Goal: Task Accomplishment & Management: Manage account settings

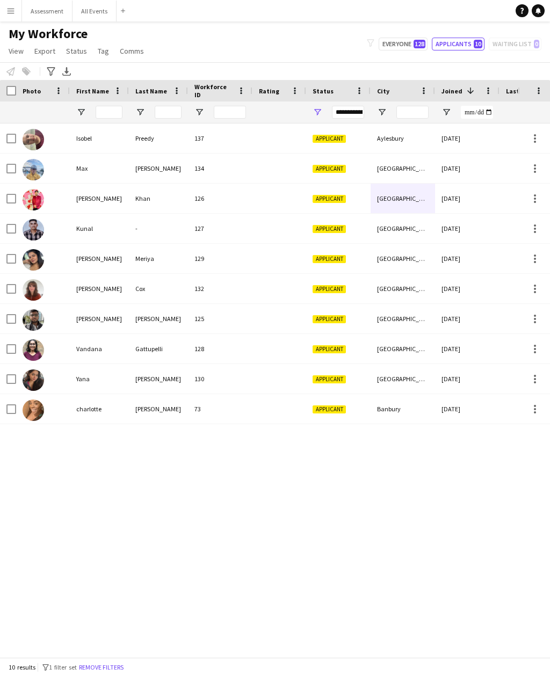
scroll to position [0, 2]
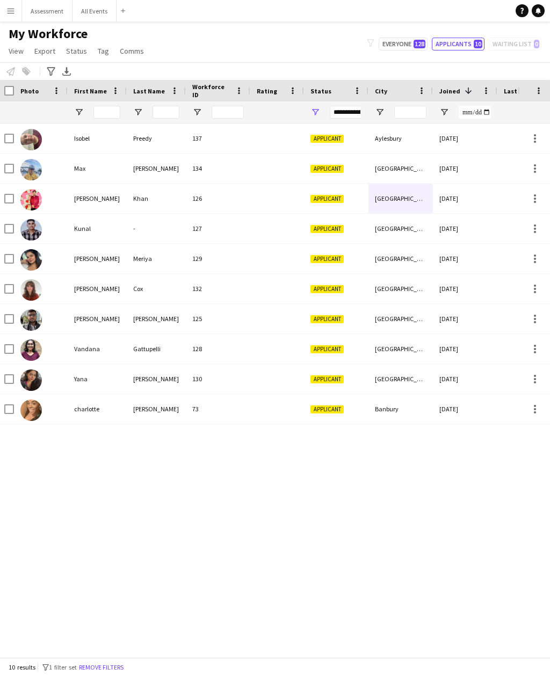
click at [417, 43] on span "128" at bounding box center [420, 44] width 12 height 9
type input "**********"
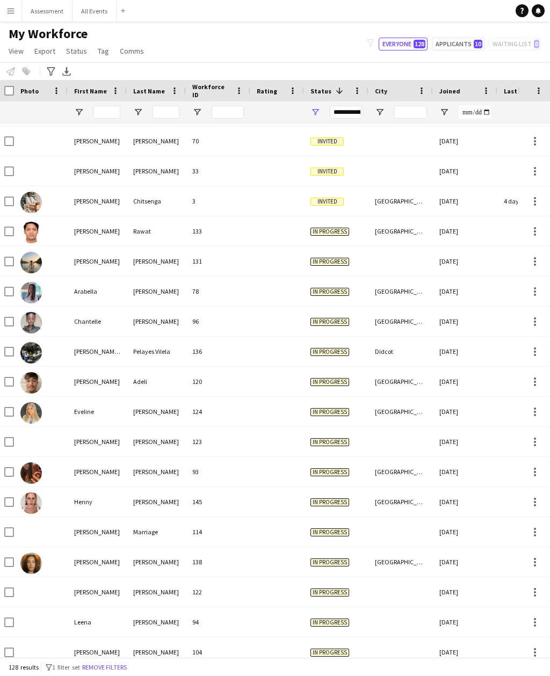
scroll to position [167, 0]
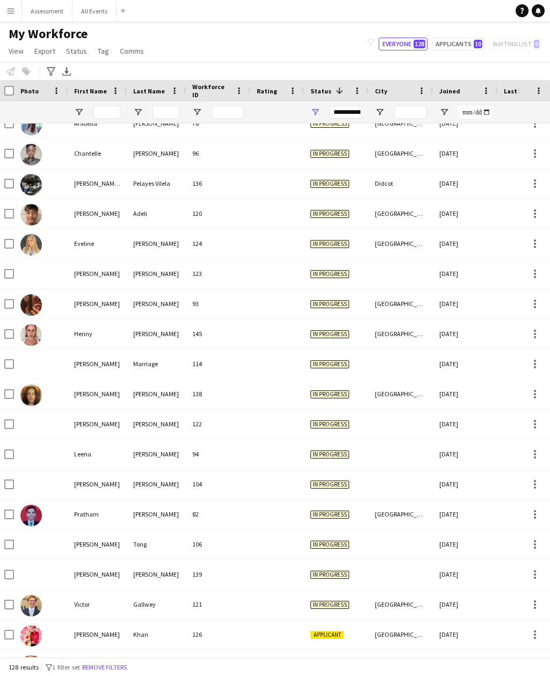
click at [388, 335] on div "[GEOGRAPHIC_DATA]" at bounding box center [400, 334] width 64 height 30
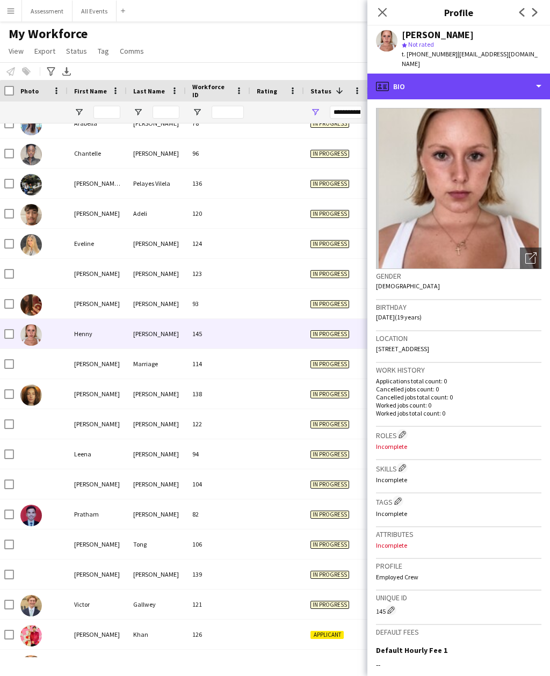
click at [490, 74] on div "profile Bio" at bounding box center [458, 87] width 183 height 26
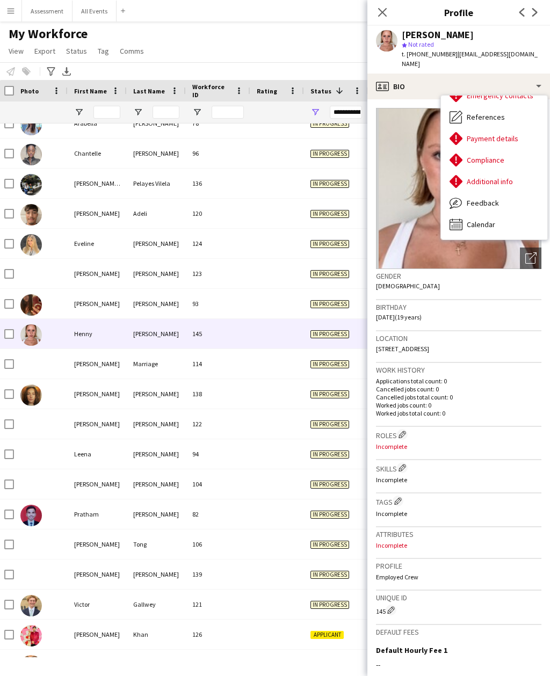
click at [512, 171] on div "Additional info Additional info" at bounding box center [494, 181] width 106 height 21
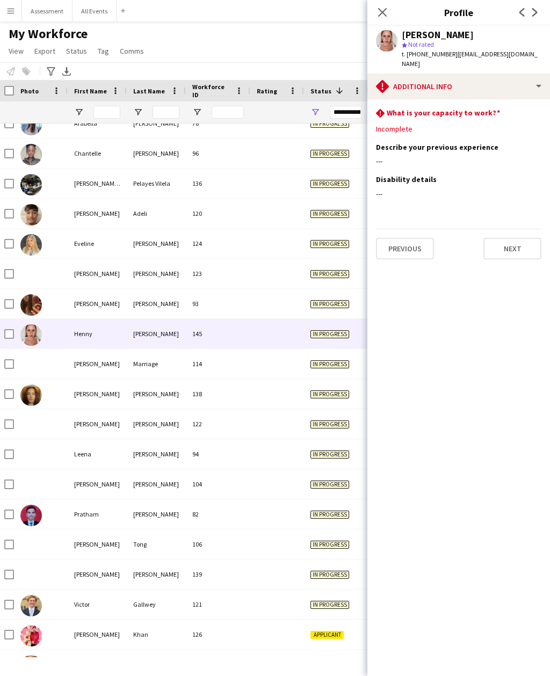
click at [323, 55] on div "My Workforce View Views Default view New view Update view Delete view Edit name…" at bounding box center [275, 44] width 550 height 37
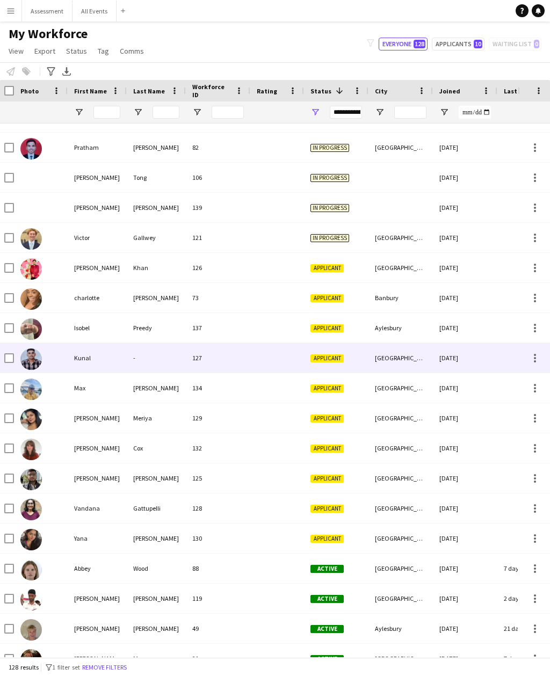
click at [378, 363] on div "[GEOGRAPHIC_DATA]" at bounding box center [400, 358] width 64 height 30
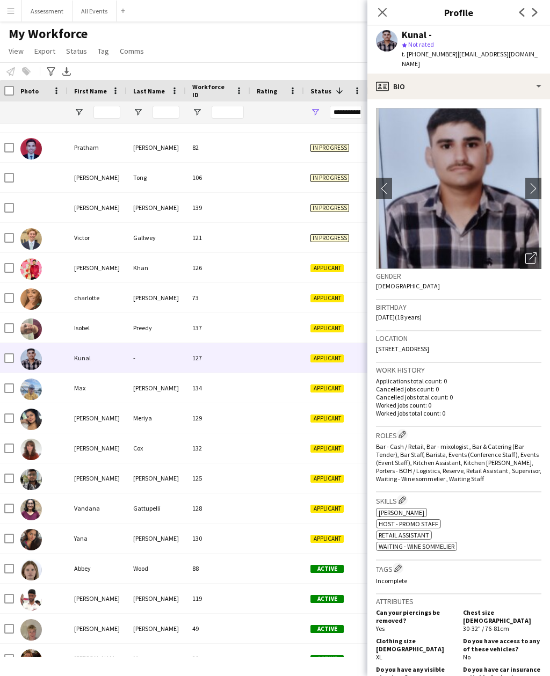
click at [323, 29] on div "My Workforce View Views Default view New view Update view Delete view Edit name…" at bounding box center [275, 44] width 550 height 37
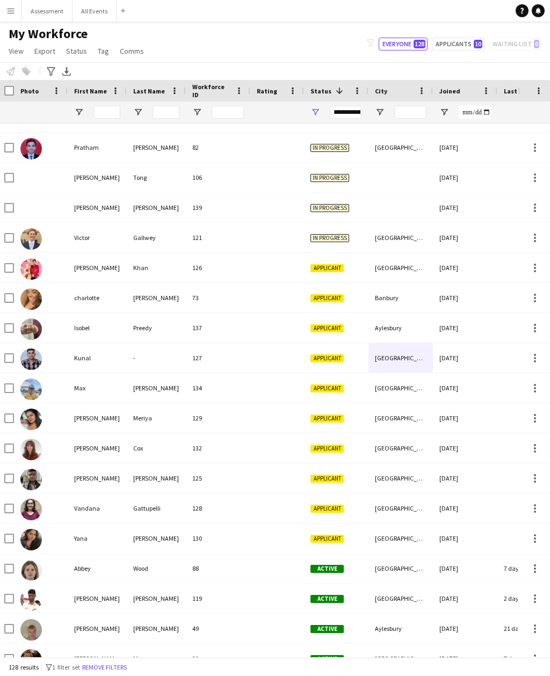
click at [540, 11] on icon "Notifications" at bounding box center [538, 11] width 6 height 6
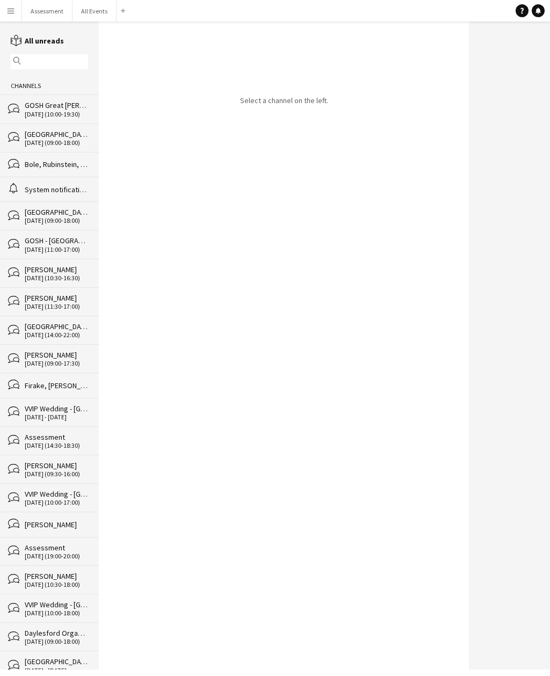
click at [83, 101] on div "bubbles [GEOGRAPHIC_DATA][PERSON_NAME] [DATE] (10:00-19:30)" at bounding box center [49, 109] width 99 height 28
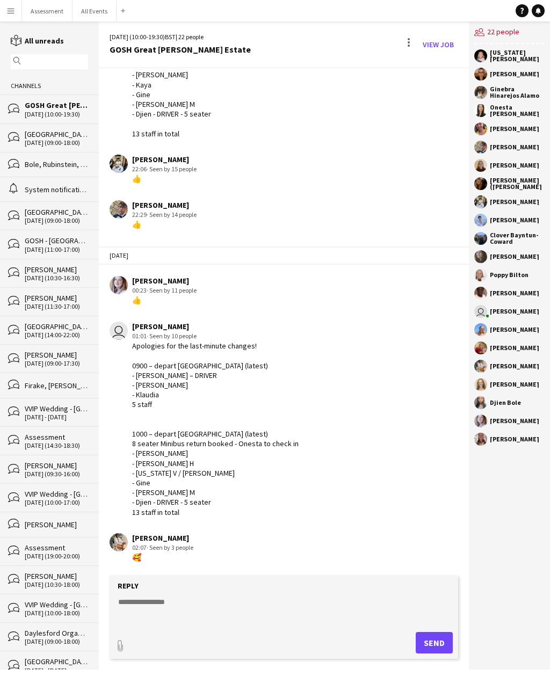
click at [90, 13] on button "All Events Close" at bounding box center [95, 11] width 44 height 21
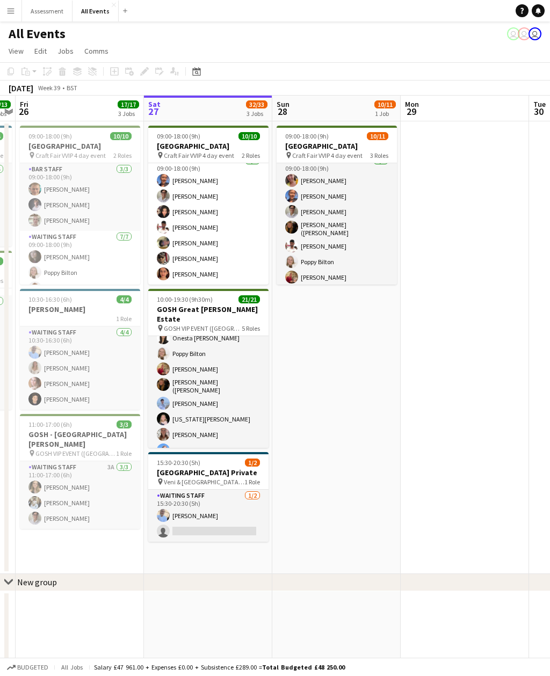
scroll to position [0, 339]
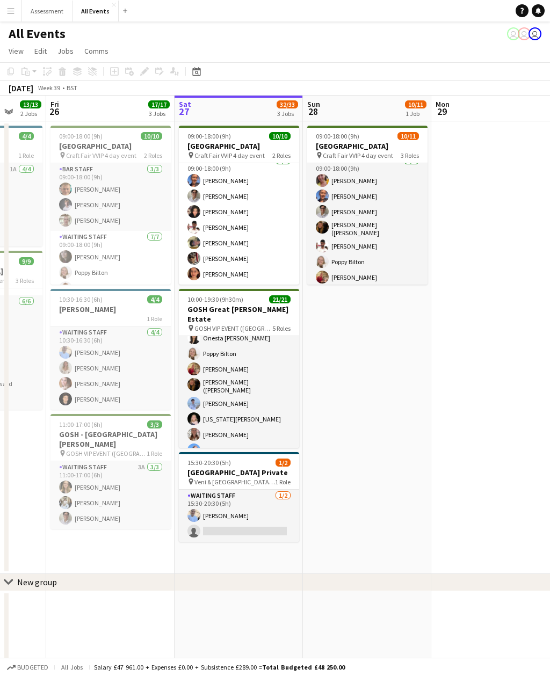
click at [372, 357] on app-date-cell "09:00-18:00 (9h) 10/11 Heritage House pin Craft Fair VVIP 4 day event 3 Roles B…" at bounding box center [367, 347] width 128 height 453
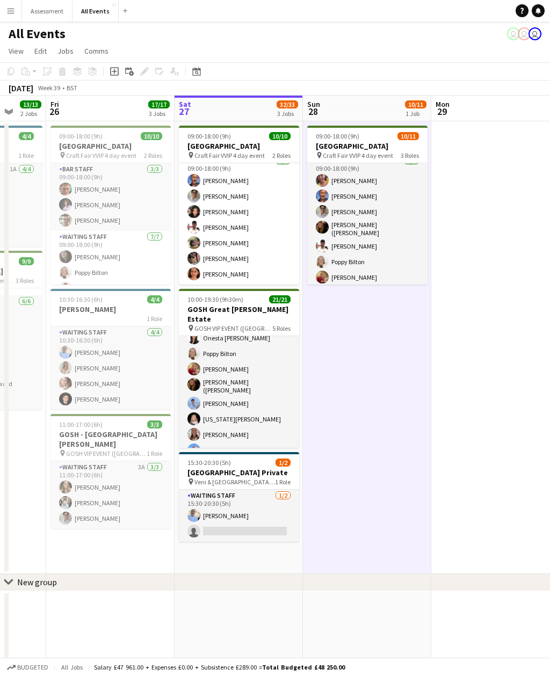
click at [15, 12] on button "Menu" at bounding box center [10, 10] width 21 height 21
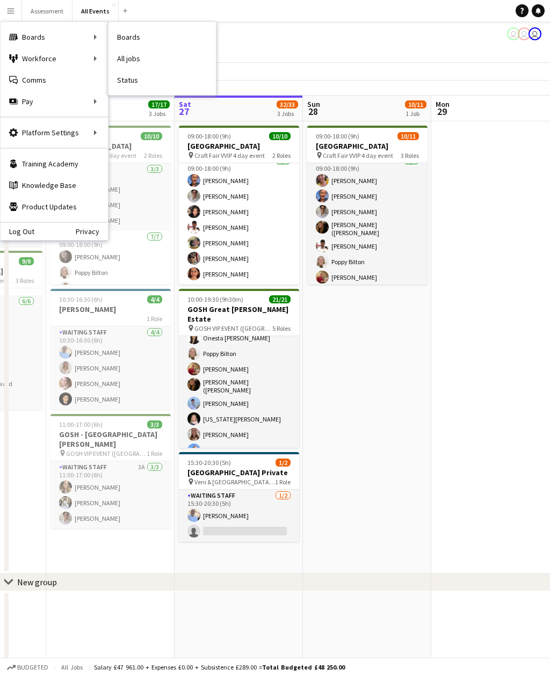
click at [136, 80] on link "Status" at bounding box center [161, 79] width 107 height 21
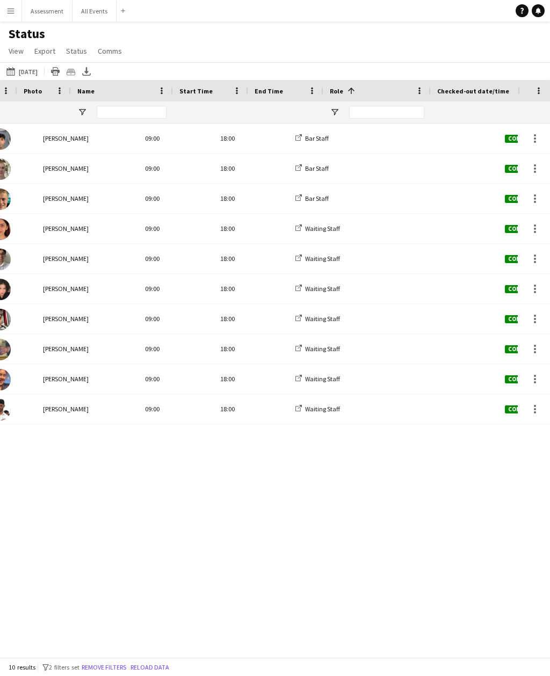
scroll to position [0, 129]
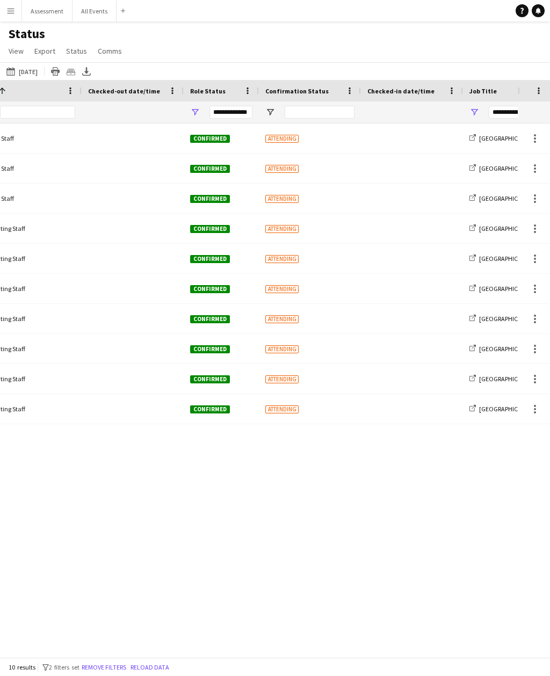
click at [120, 666] on button "Remove filters" at bounding box center [103, 668] width 49 height 12
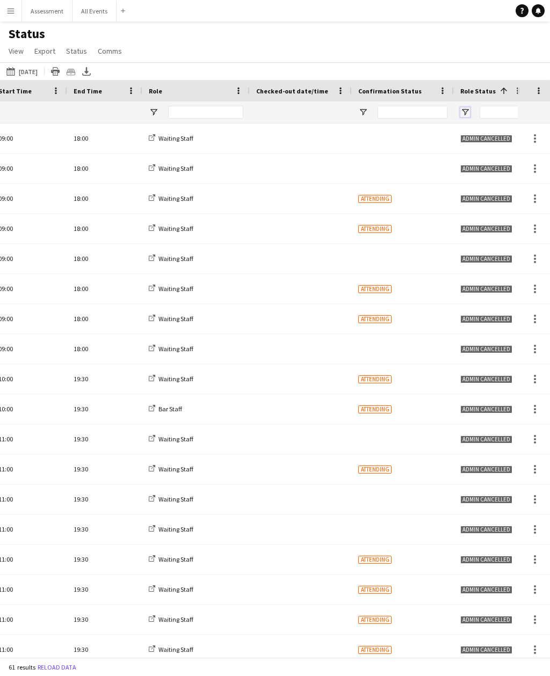
click at [468, 107] on span "Open Filter Menu" at bounding box center [465, 112] width 10 height 10
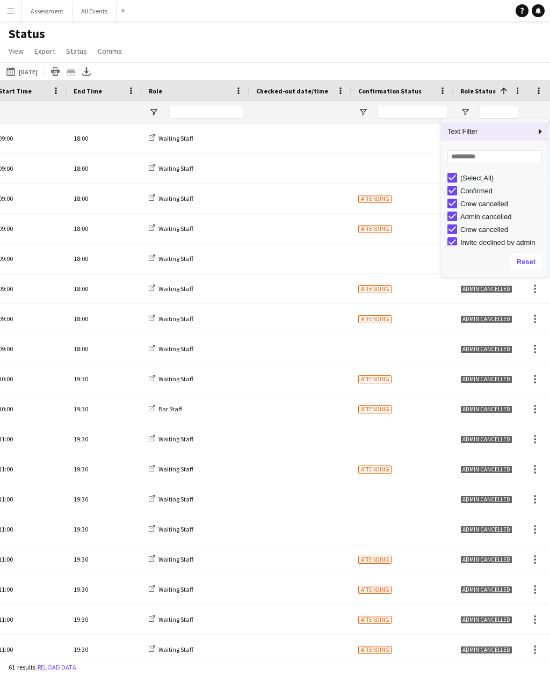
click at [490, 179] on div "(Select All)" at bounding box center [502, 178] width 85 height 8
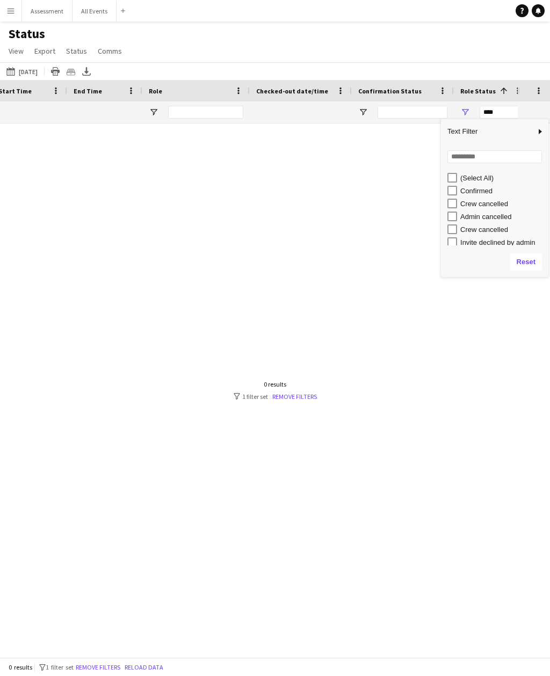
click at [491, 191] on div "Confirmed" at bounding box center [502, 191] width 85 height 8
type input "**********"
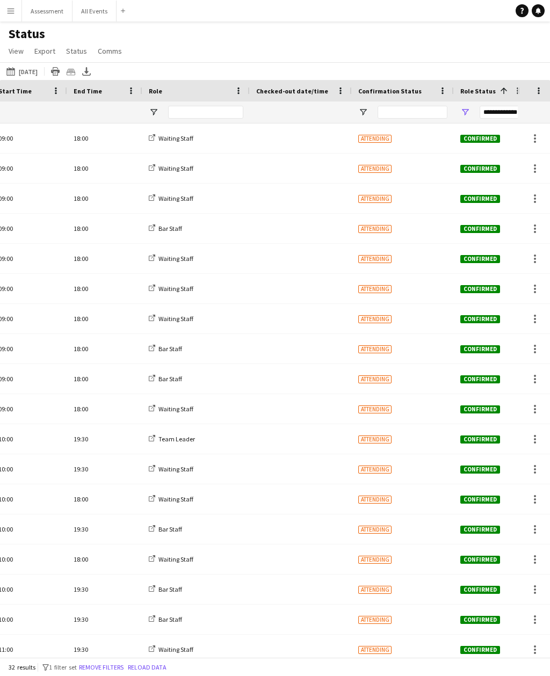
click at [485, 52] on div "Status View Views Default view New view Update view Delete view Edit name Custo…" at bounding box center [275, 44] width 550 height 37
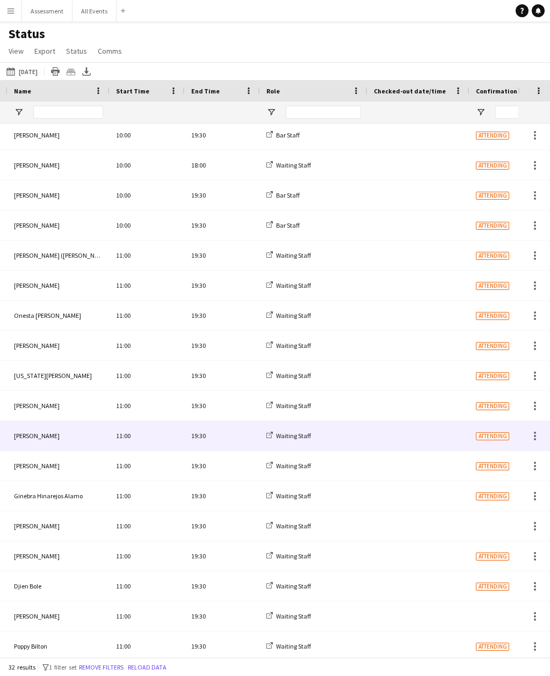
click at [501, 432] on span "Attending" at bounding box center [492, 436] width 33 height 8
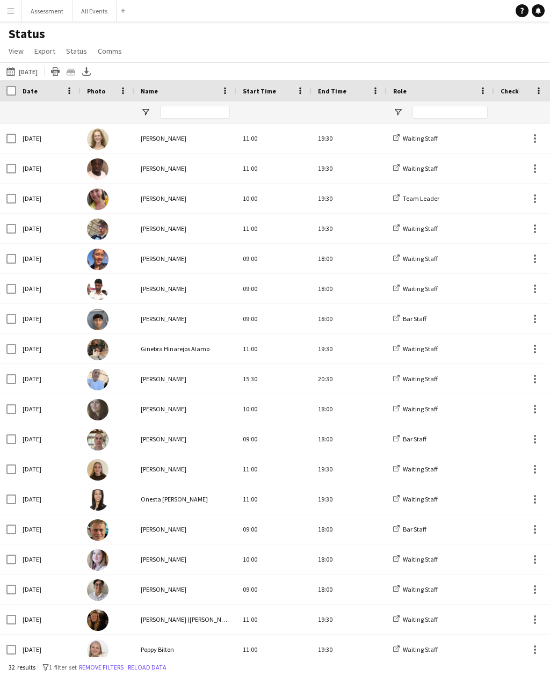
click at [524, 10] on icon "Help" at bounding box center [522, 11] width 6 height 6
click at [525, 11] on icon "Help" at bounding box center [522, 11] width 6 height 6
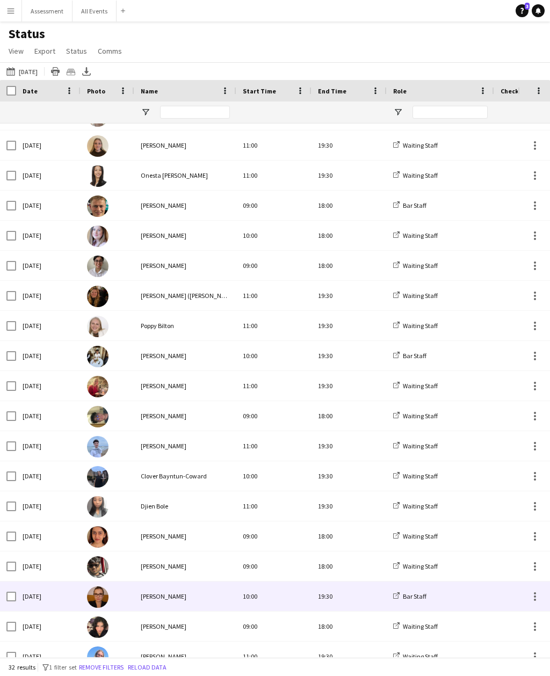
scroll to position [336, 0]
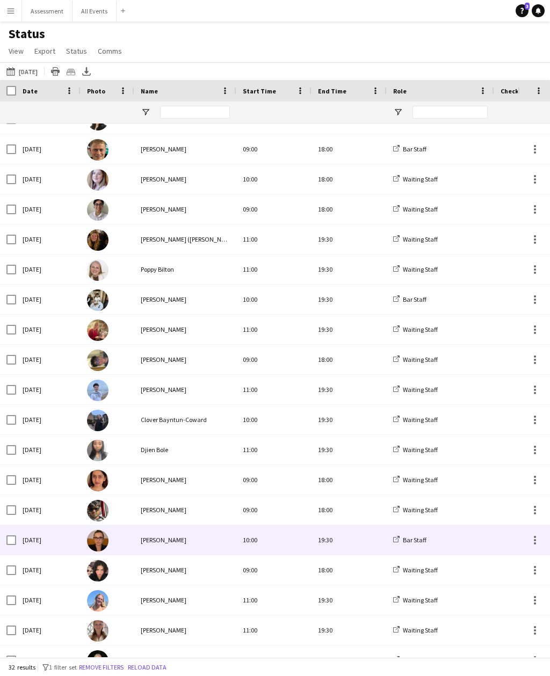
click at [5, 16] on button "Menu" at bounding box center [10, 10] width 21 height 21
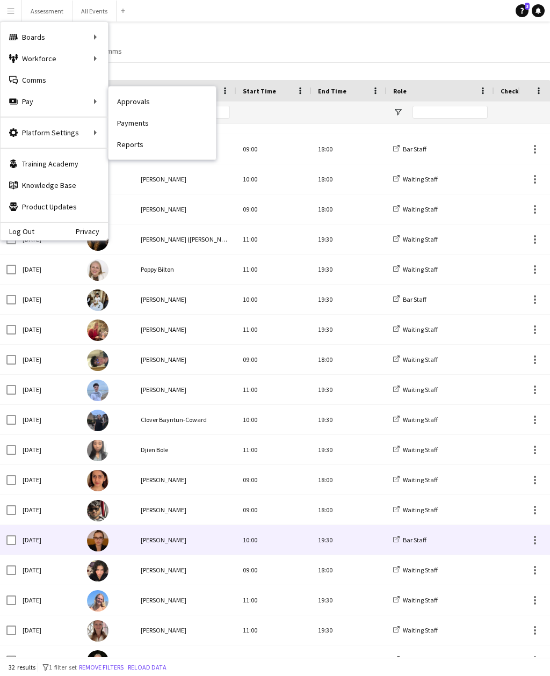
click at [128, 101] on link "Approvals" at bounding box center [161, 101] width 107 height 21
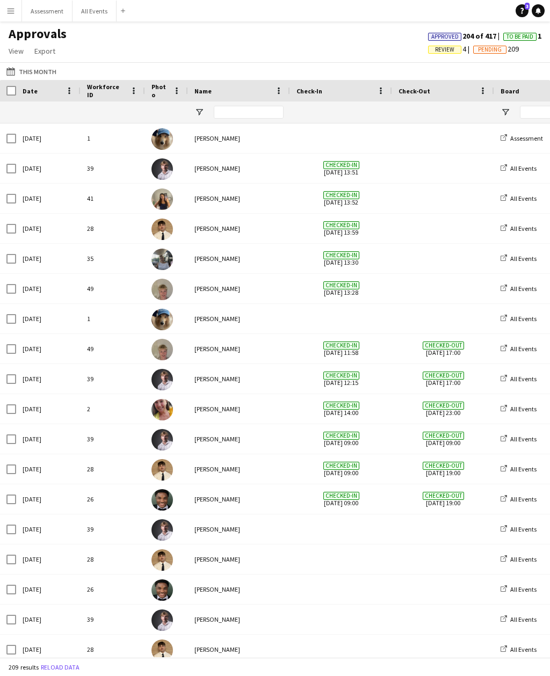
click at [8, 49] on link "View" at bounding box center [16, 51] width 24 height 14
click at [13, 48] on span "View" at bounding box center [16, 51] width 15 height 10
click at [11, 47] on span "View" at bounding box center [16, 51] width 15 height 10
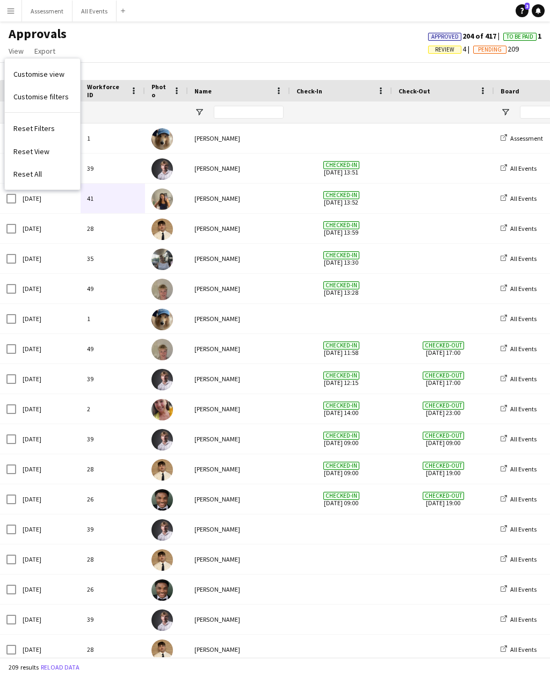
click at [515, 40] on span "To Be Paid" at bounding box center [520, 36] width 27 height 7
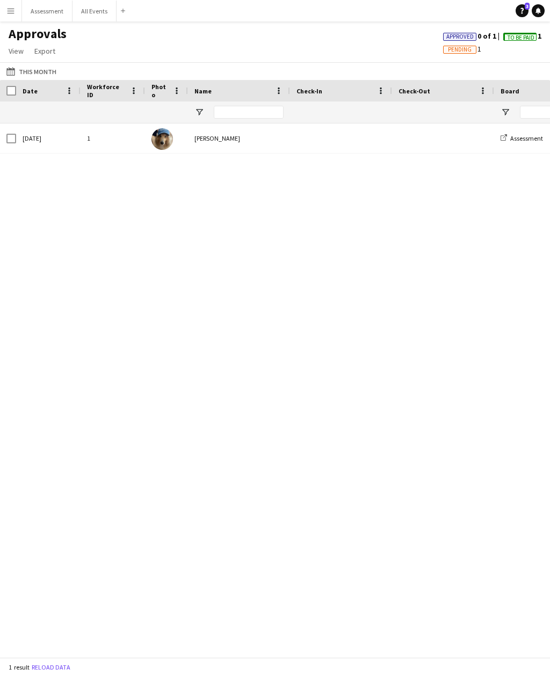
click at [14, 48] on span "View" at bounding box center [16, 51] width 15 height 10
click at [21, 177] on span "Reset All" at bounding box center [27, 174] width 28 height 10
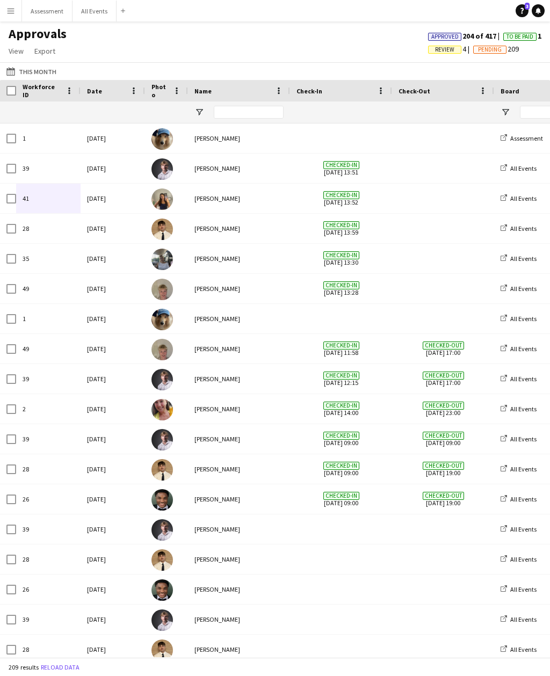
click at [13, 47] on span "View" at bounding box center [16, 51] width 15 height 10
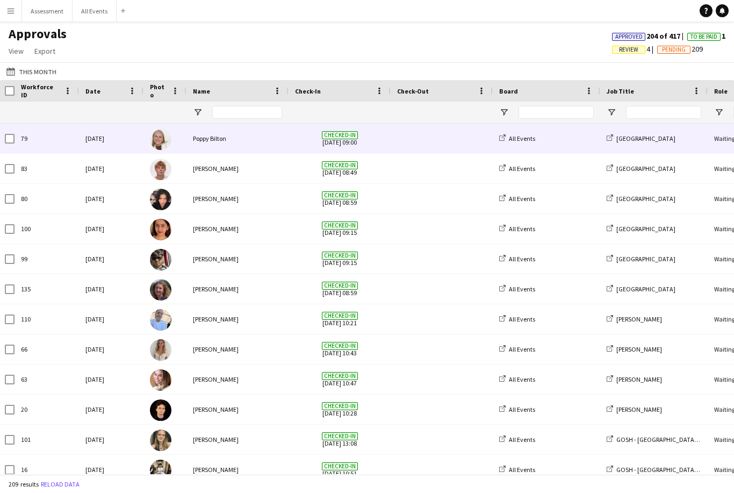
click at [18, 140] on div "79" at bounding box center [47, 139] width 64 height 30
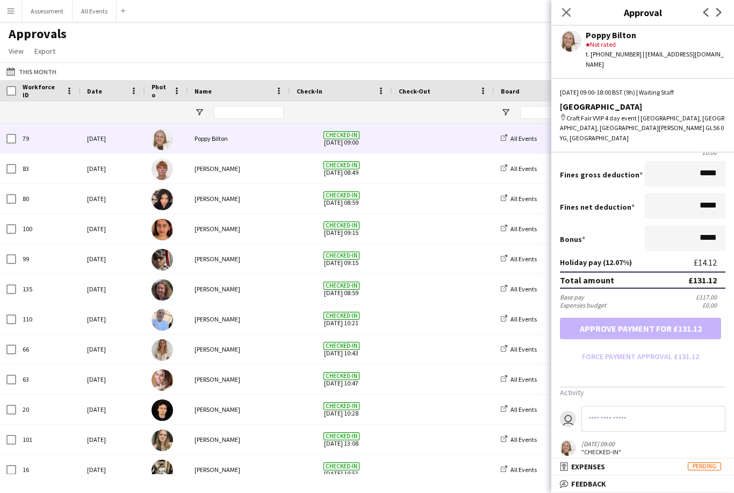
click at [568, 16] on icon "Close pop-in" at bounding box center [566, 12] width 9 height 9
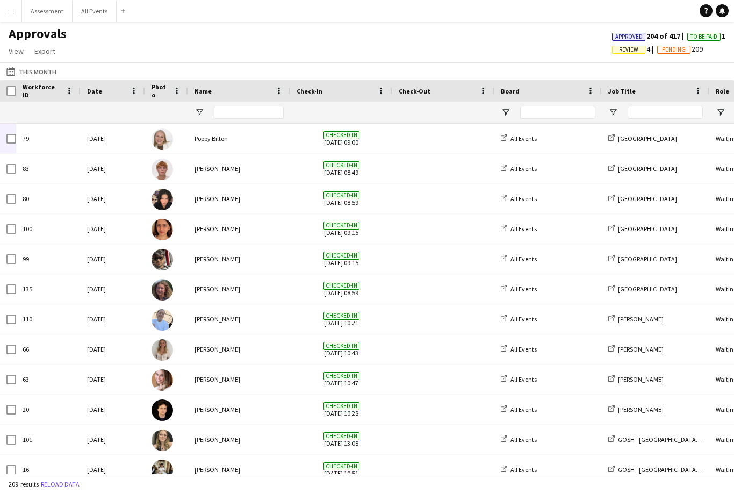
click at [30, 70] on button "This Month This Month" at bounding box center [31, 71] width 54 height 13
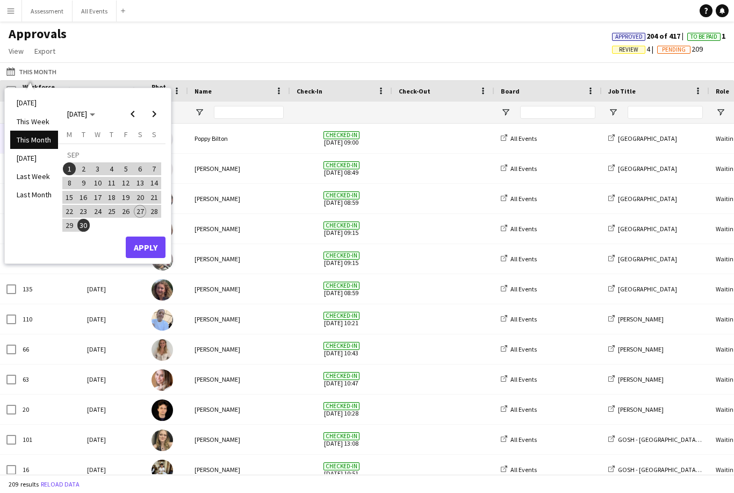
click at [110, 166] on span "4" at bounding box center [111, 168] width 13 height 13
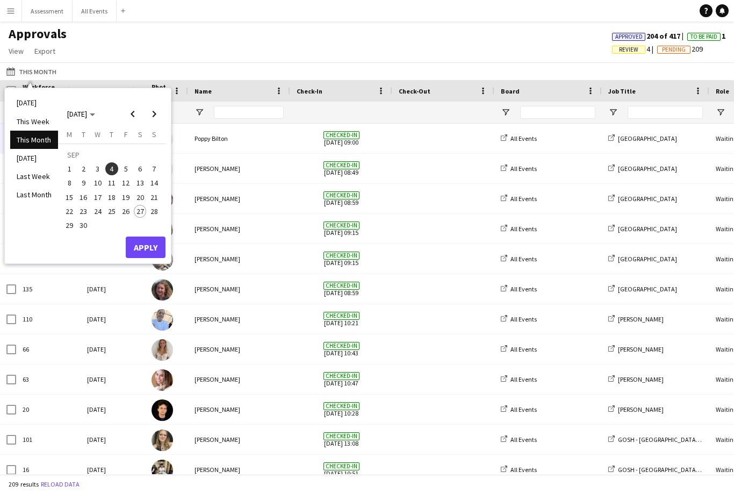
click at [140, 243] on button "Apply" at bounding box center [146, 246] width 40 height 21
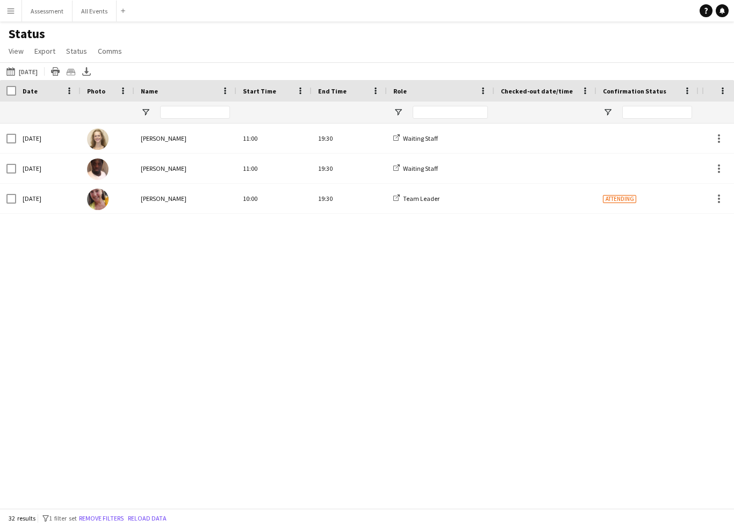
click at [54, 150] on div "[DATE]" at bounding box center [48, 139] width 64 height 30
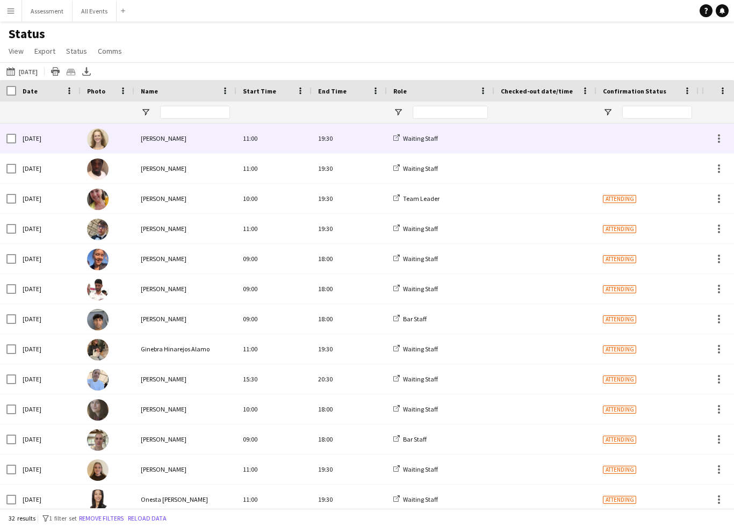
click at [30, 71] on button "27-09-2025 to 03-10-2025 Today" at bounding box center [21, 71] width 35 height 13
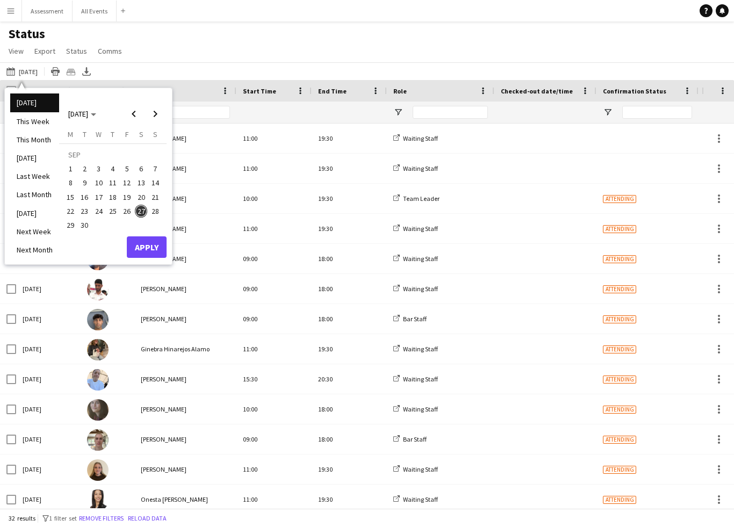
click at [15, 50] on span "View" at bounding box center [16, 51] width 15 height 10
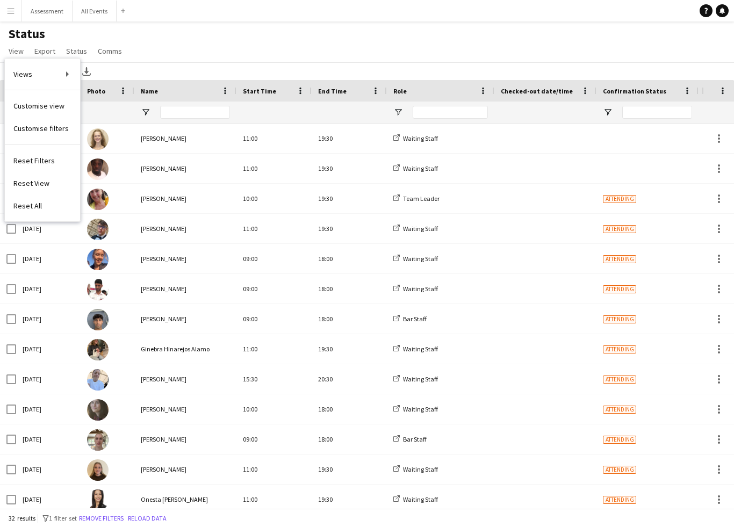
click at [44, 52] on span "Export" at bounding box center [44, 51] width 21 height 10
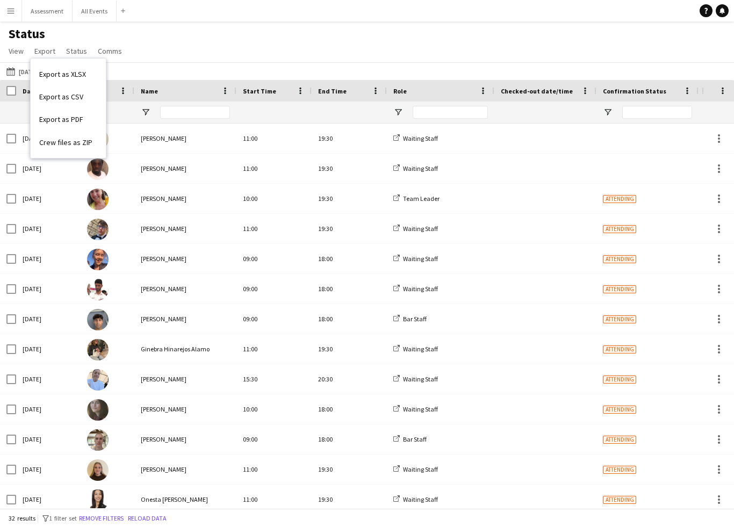
click at [70, 50] on span "Status" at bounding box center [76, 51] width 21 height 10
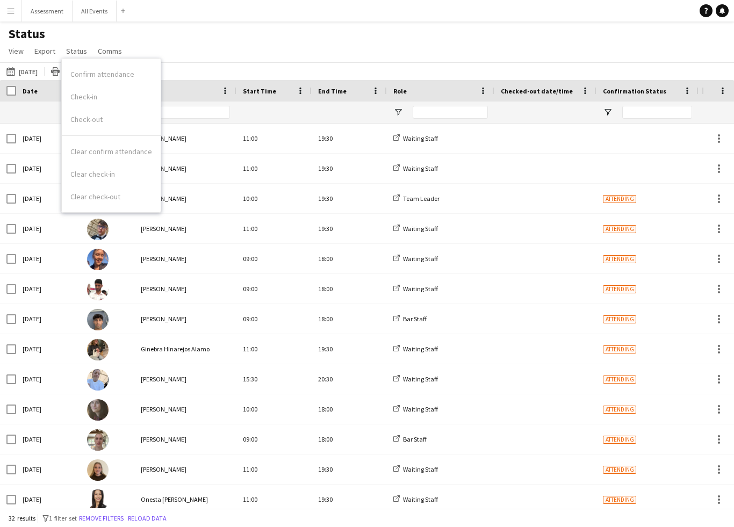
click at [109, 54] on span "Comms" at bounding box center [110, 51] width 24 height 10
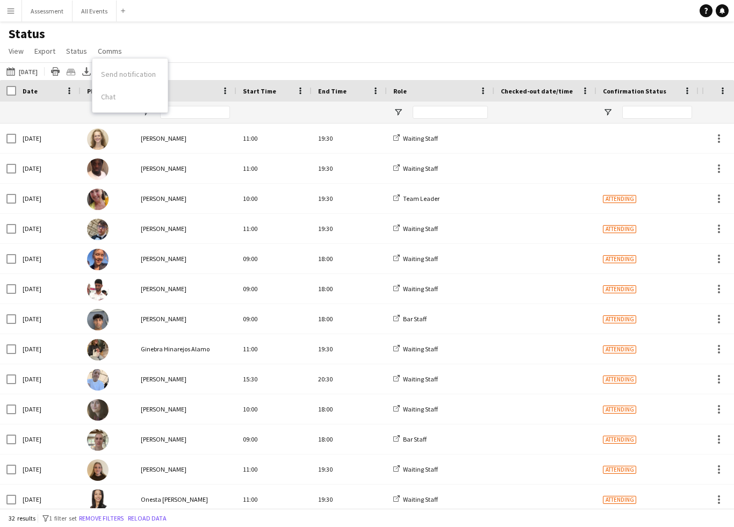
click at [19, 53] on span "View" at bounding box center [16, 51] width 15 height 10
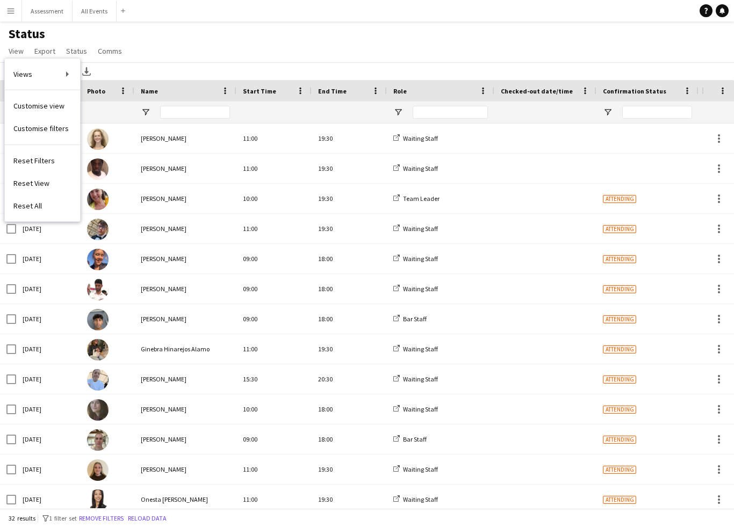
click at [16, 73] on span "Views" at bounding box center [22, 74] width 19 height 10
click at [159, 51] on div "Status View Views Default view New view Update view Delete view Edit name Custo…" at bounding box center [367, 44] width 734 height 37
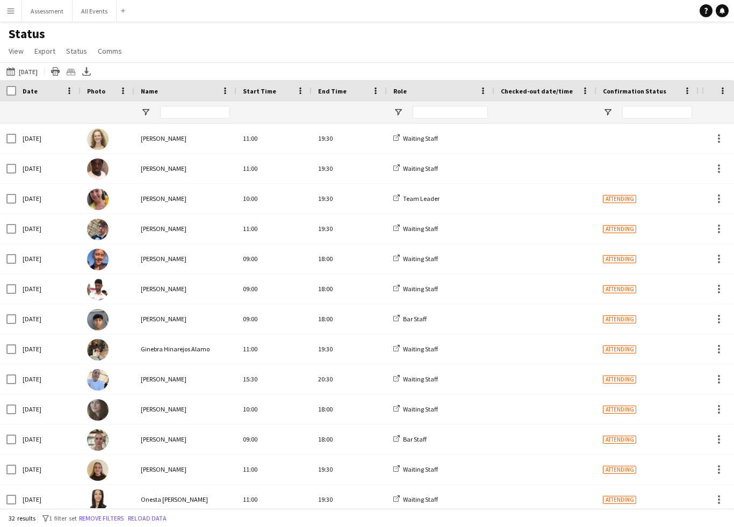
click at [30, 73] on button "27-09-2025 to 03-10-2025 Today" at bounding box center [21, 71] width 35 height 13
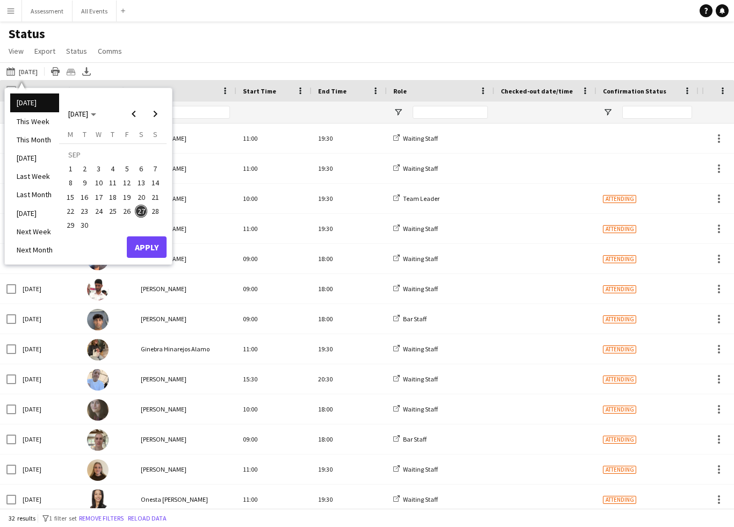
click at [116, 168] on span "4" at bounding box center [112, 168] width 13 height 13
click at [142, 249] on button "Apply" at bounding box center [147, 246] width 40 height 21
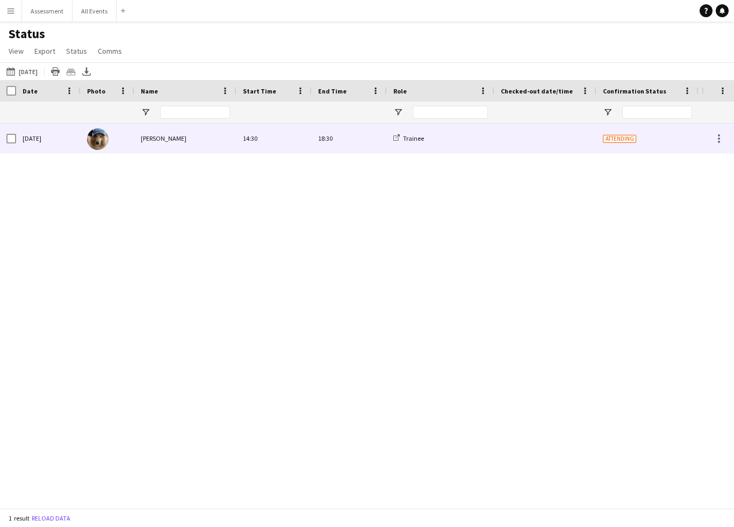
click at [17, 139] on div "[DATE]" at bounding box center [48, 139] width 64 height 30
click at [621, 135] on span "Attending" at bounding box center [619, 139] width 33 height 8
click at [258, 138] on div "14:30" at bounding box center [273, 139] width 75 height 30
click at [250, 144] on div "14:30" at bounding box center [273, 139] width 75 height 30
click at [321, 143] on div "18:30" at bounding box center [349, 139] width 75 height 30
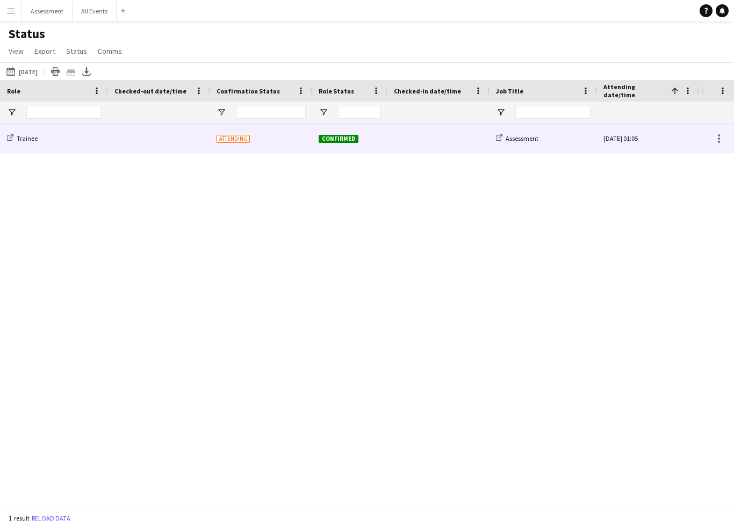
click at [138, 140] on div at bounding box center [158, 139] width 89 height 30
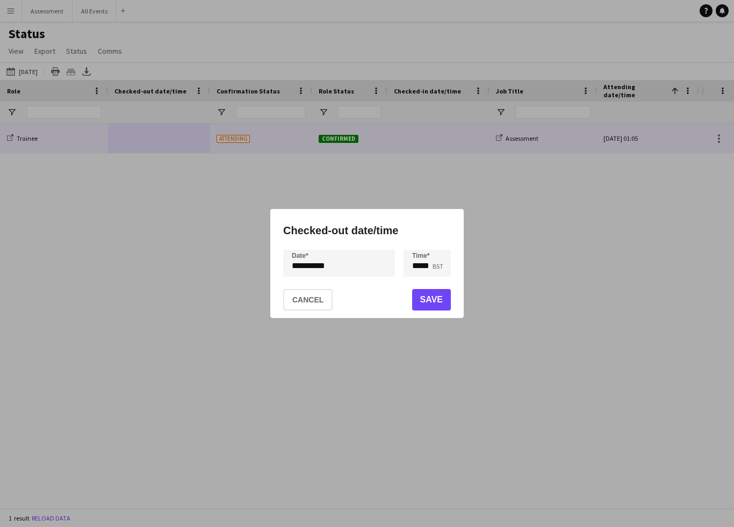
click at [304, 305] on button "Cancel" at bounding box center [307, 299] width 49 height 21
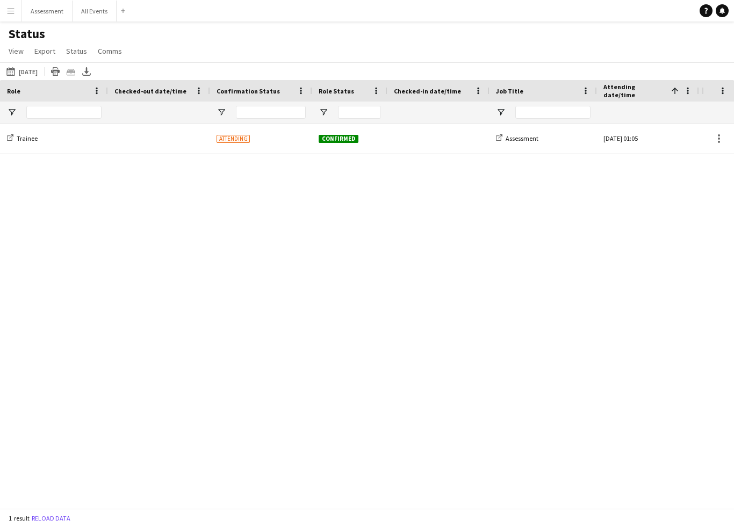
click at [404, 139] on div at bounding box center [438, 139] width 89 height 30
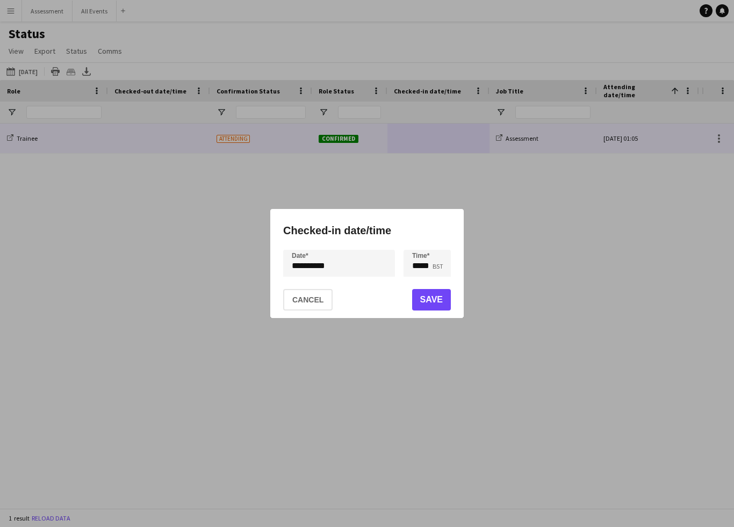
click at [315, 295] on button "Cancel" at bounding box center [307, 299] width 49 height 21
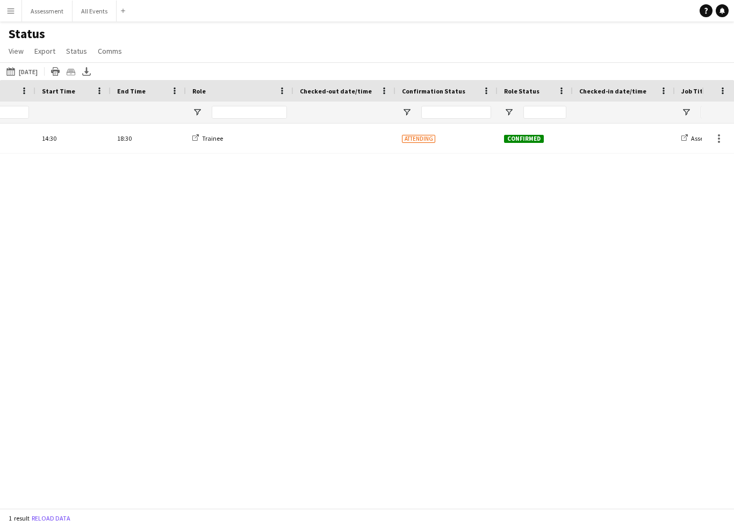
click at [635, 68] on div "27-09-2025 to 03-10-2025 04-09-2025 Today This Week This Month Yesterday Last W…" at bounding box center [367, 71] width 734 height 18
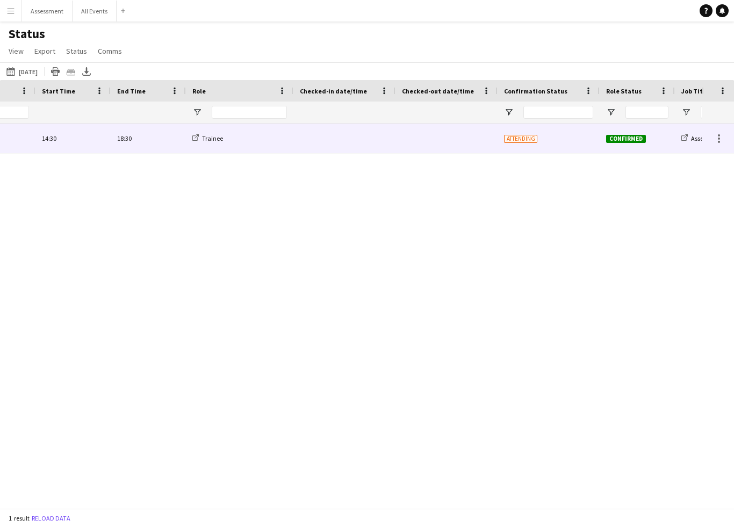
click at [318, 133] on div at bounding box center [344, 139] width 89 height 30
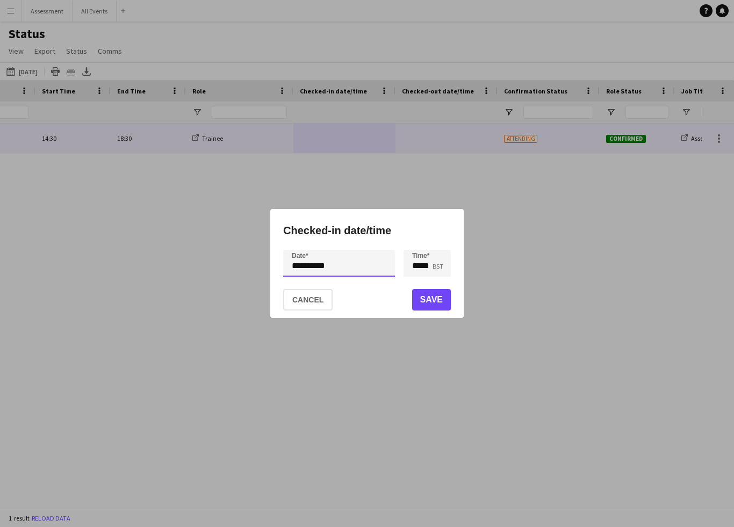
click at [320, 266] on div "**********" at bounding box center [367, 263] width 734 height 527
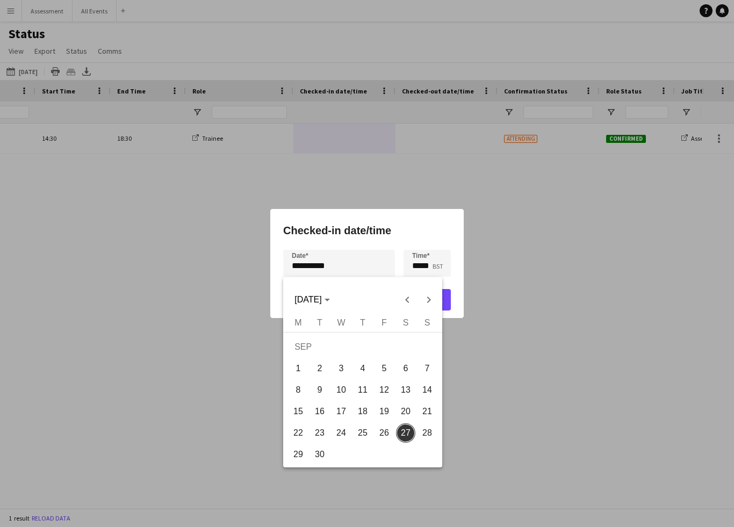
click at [359, 366] on span "4" at bounding box center [362, 368] width 19 height 19
type input "**********"
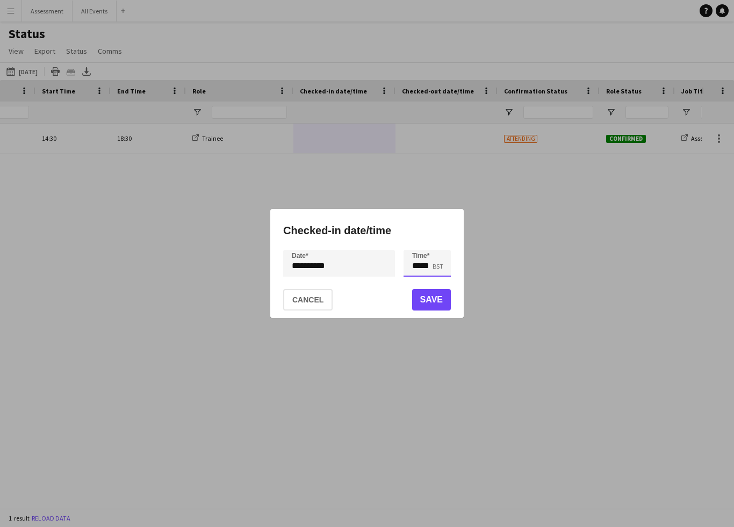
click at [420, 266] on input "*****" at bounding box center [426, 263] width 47 height 27
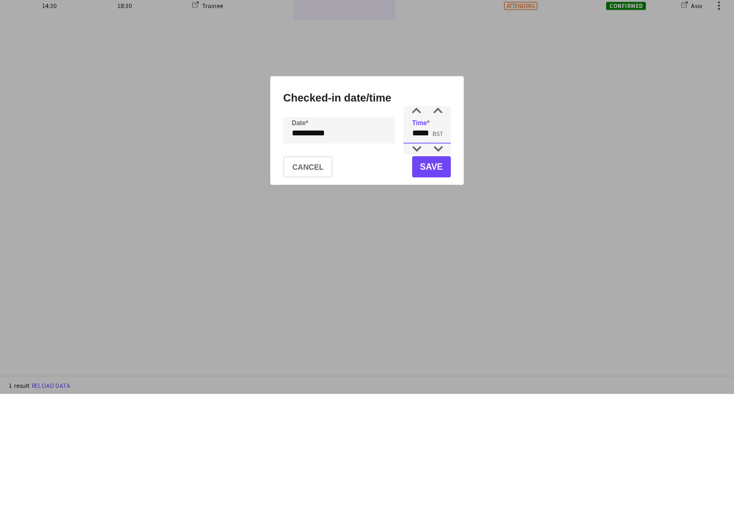
click at [411, 277] on div at bounding box center [416, 282] width 21 height 11
type input "*****"
click at [292, 289] on button "Cancel" at bounding box center [307, 299] width 49 height 21
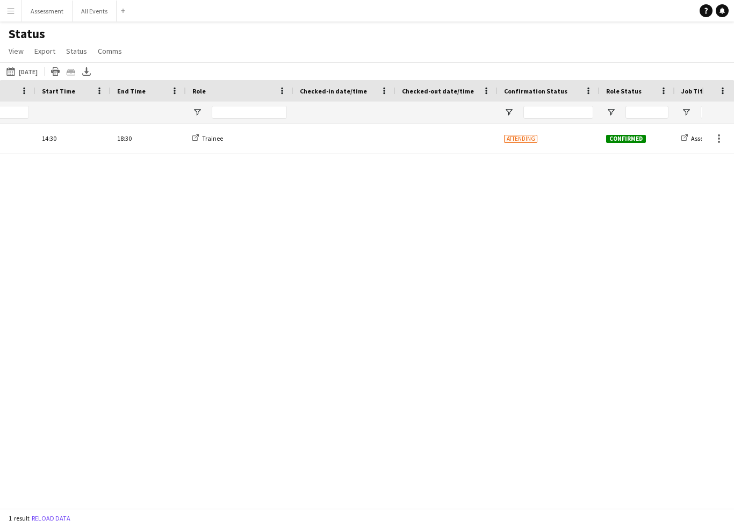
click at [27, 66] on button "27-09-2025 to 03-10-2025 04-09-2025" at bounding box center [21, 71] width 35 height 13
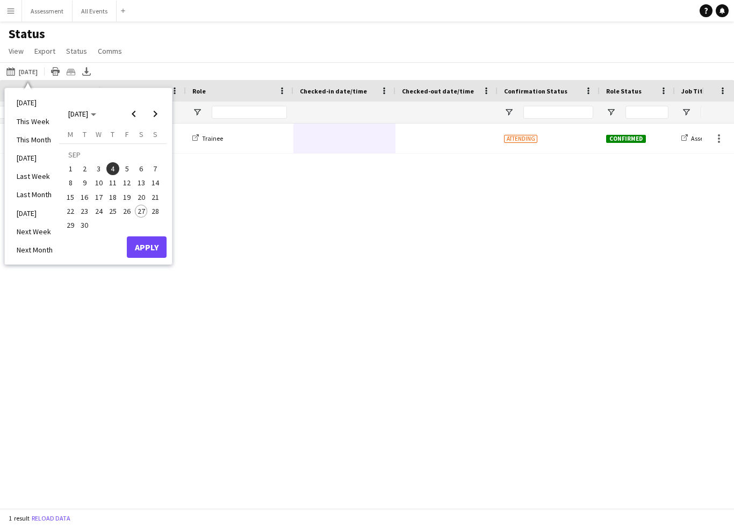
click at [124, 162] on button "5" at bounding box center [127, 169] width 14 height 14
click at [148, 248] on button "Apply" at bounding box center [147, 246] width 40 height 21
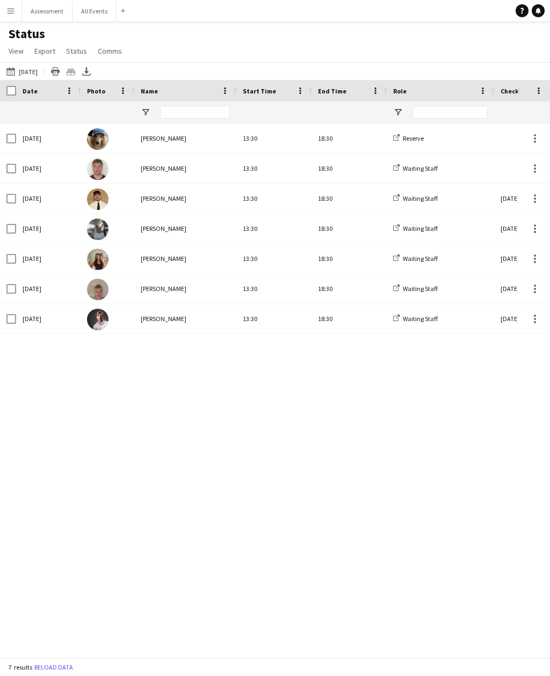
click at [2, 340] on div "Kee Wong 13:30 18:30 Reserve Fri, 5 Sep 2025 William FitzGerald 13:30 18:30 Wai…" at bounding box center [259, 391] width 518 height 534
click at [21, 70] on button "27-09-2025 to 03-10-2025 05-09-2025" at bounding box center [21, 71] width 35 height 13
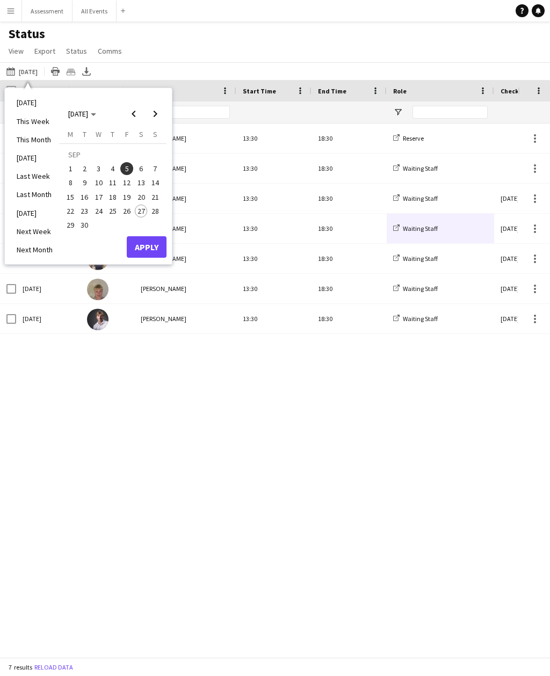
click at [26, 144] on li "This Month" at bounding box center [34, 140] width 49 height 18
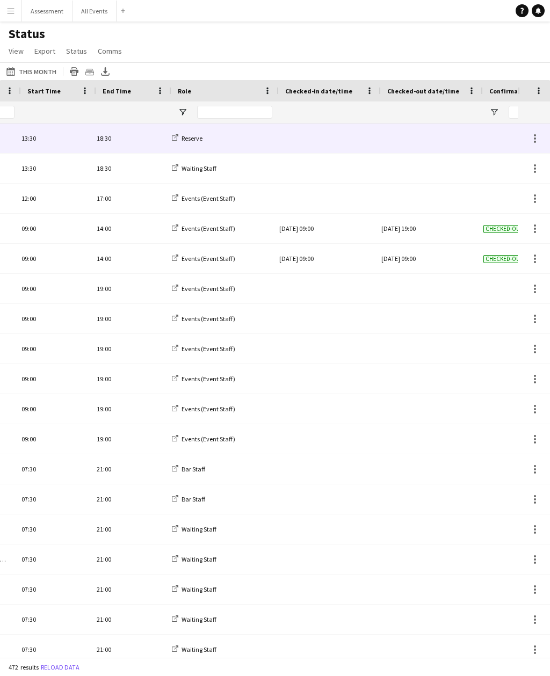
scroll to position [0, 280]
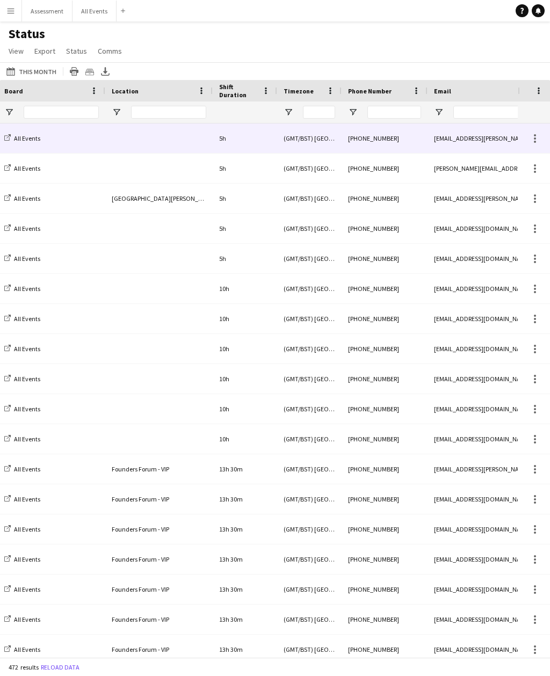
click at [15, 9] on app-icon "Menu" at bounding box center [10, 10] width 9 height 9
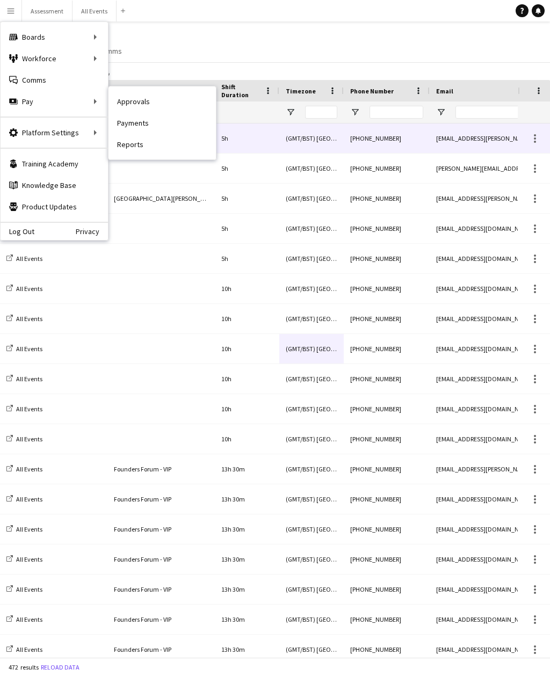
click at [131, 127] on link "Payments" at bounding box center [161, 122] width 107 height 21
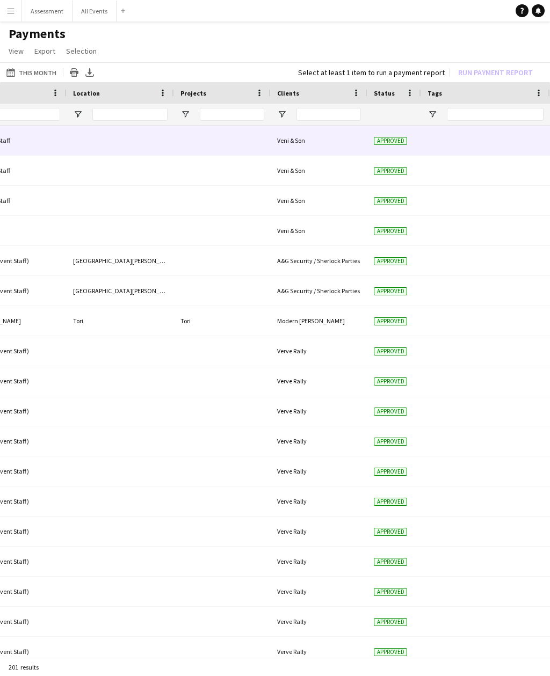
click at [389, 143] on span "Approved" at bounding box center [390, 141] width 33 height 8
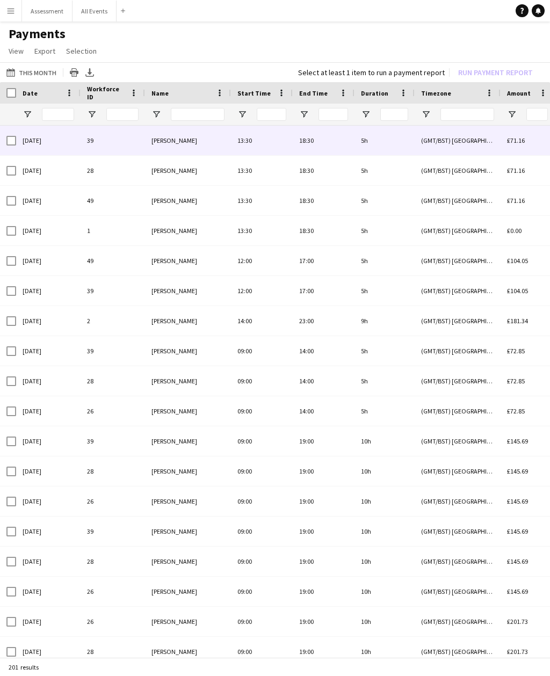
click at [14, 11] on app-icon "Menu" at bounding box center [10, 10] width 9 height 9
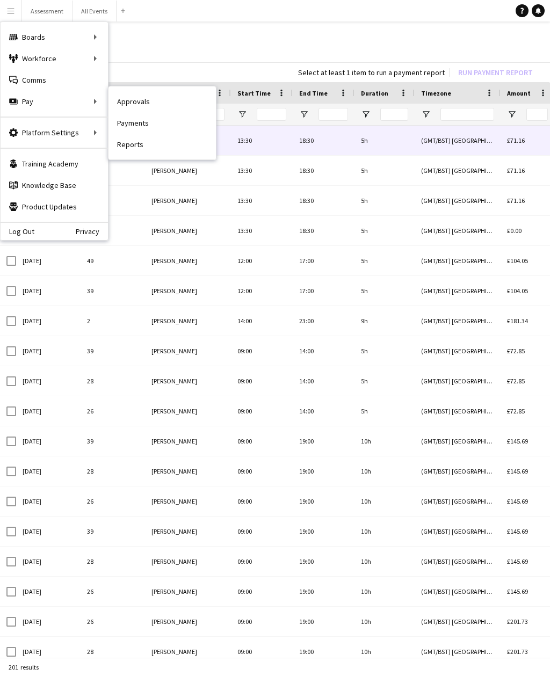
click at [130, 144] on link "Reports" at bounding box center [161, 144] width 107 height 21
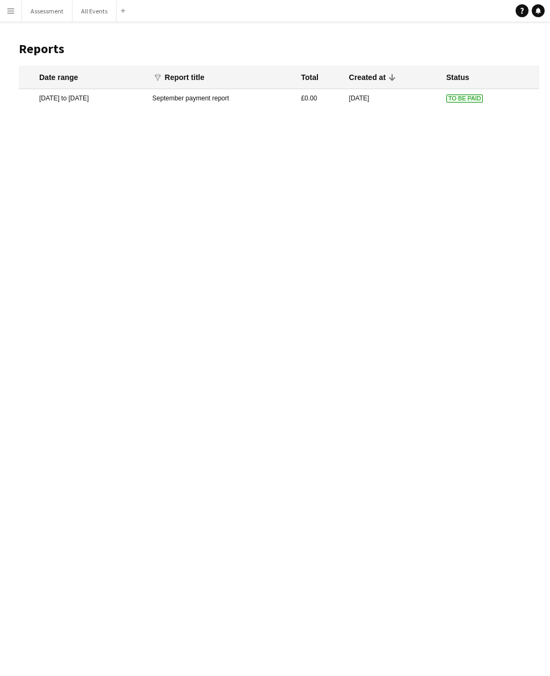
click at [48, 100] on mat-cell "4 Sep 2025 to 4 Sep 2025" at bounding box center [83, 98] width 128 height 18
click at [15, 13] on app-icon "Menu" at bounding box center [10, 10] width 9 height 9
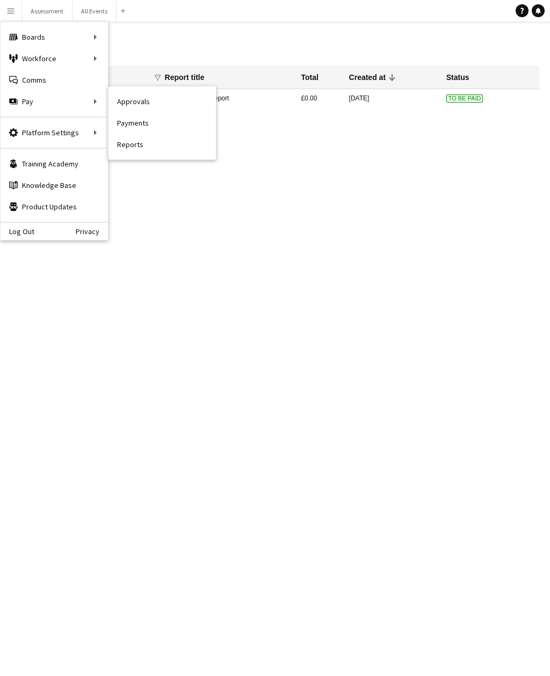
click at [133, 103] on link "Approvals" at bounding box center [161, 101] width 107 height 21
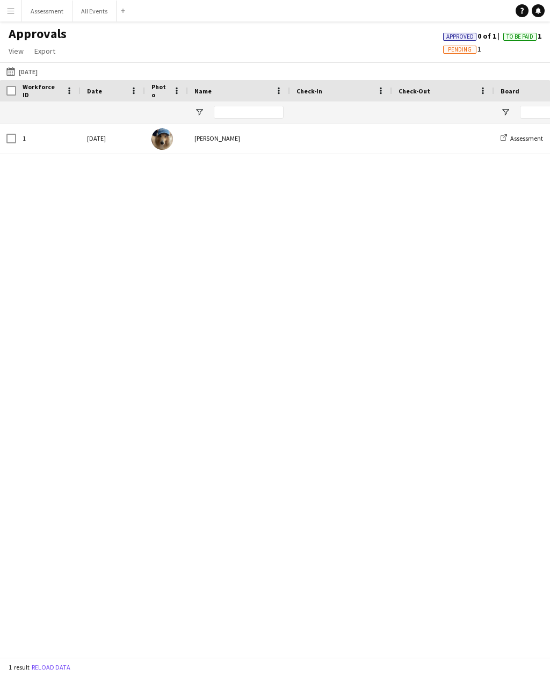
click at [16, 53] on span "View" at bounding box center [16, 51] width 15 height 10
click at [43, 54] on span "Export" at bounding box center [44, 51] width 21 height 10
click at [16, 52] on span "View" at bounding box center [16, 51] width 15 height 10
click at [31, 176] on span "Reset All" at bounding box center [27, 174] width 28 height 10
click at [44, 492] on button "Reload data" at bounding box center [51, 668] width 43 height 12
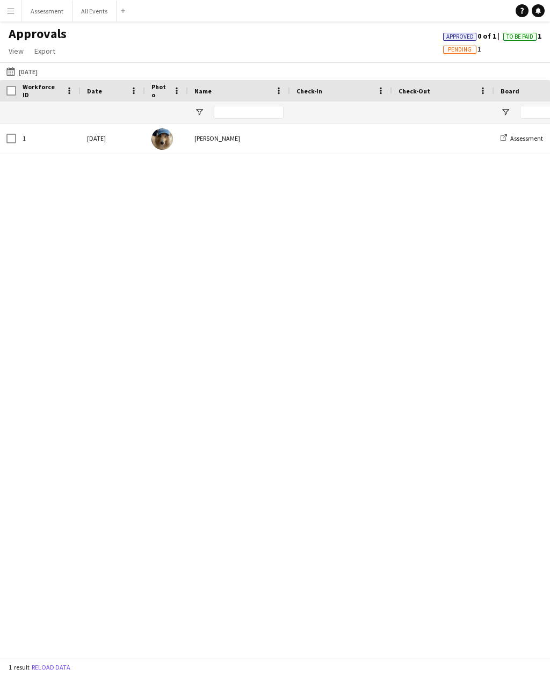
click at [30, 76] on button "04-09-2025 04-09-2025" at bounding box center [21, 71] width 35 height 13
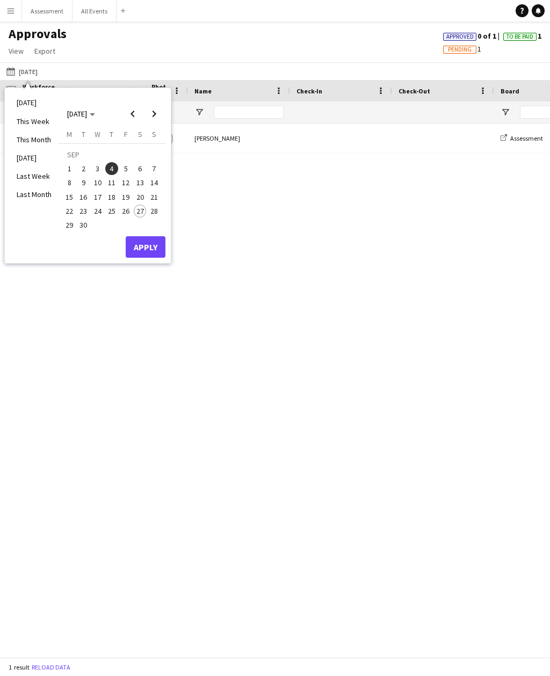
click at [26, 143] on li "This Month" at bounding box center [34, 140] width 48 height 18
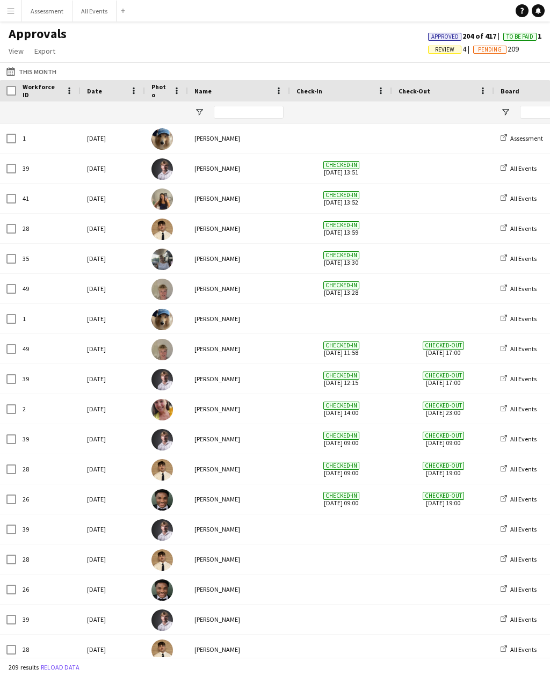
click at [443, 38] on span "Approved" at bounding box center [444, 36] width 27 height 7
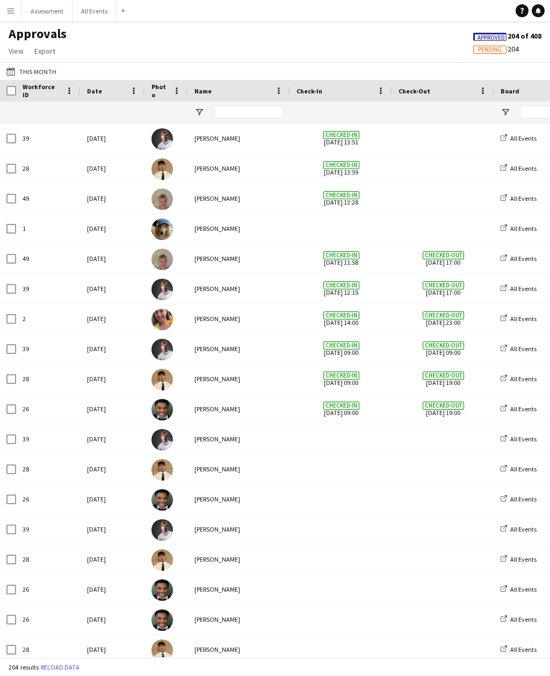
click at [482, 49] on span "Pending" at bounding box center [490, 49] width 24 height 7
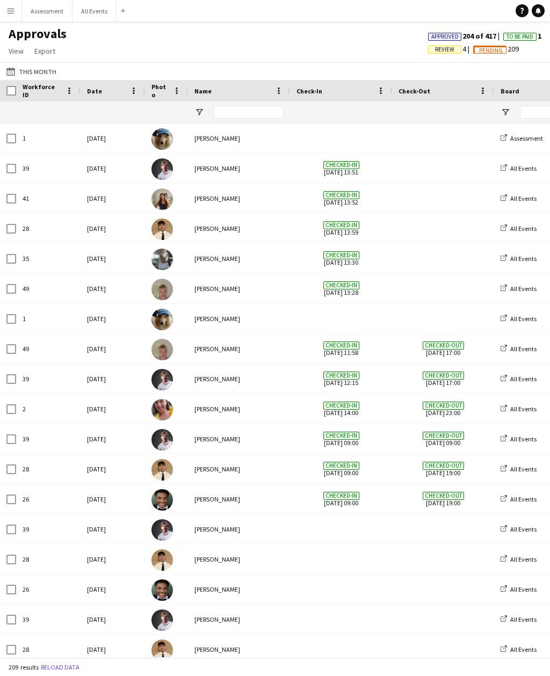
click at [516, 34] on span "To Be Paid" at bounding box center [520, 36] width 27 height 7
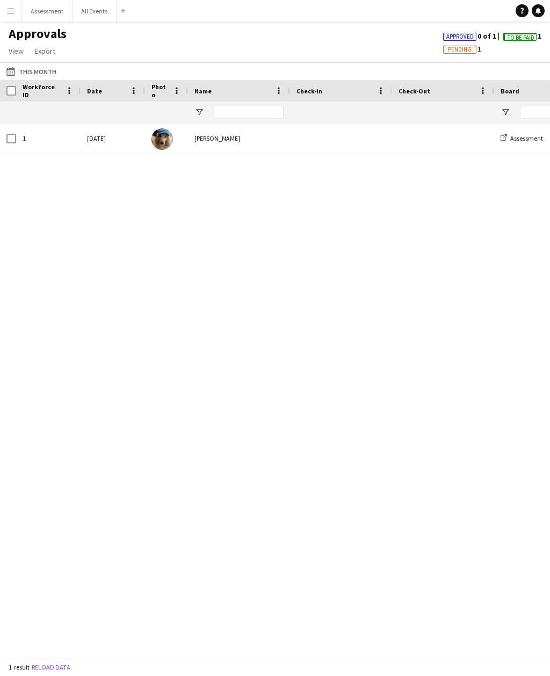
click at [451, 48] on span "Pending" at bounding box center [460, 49] width 24 height 7
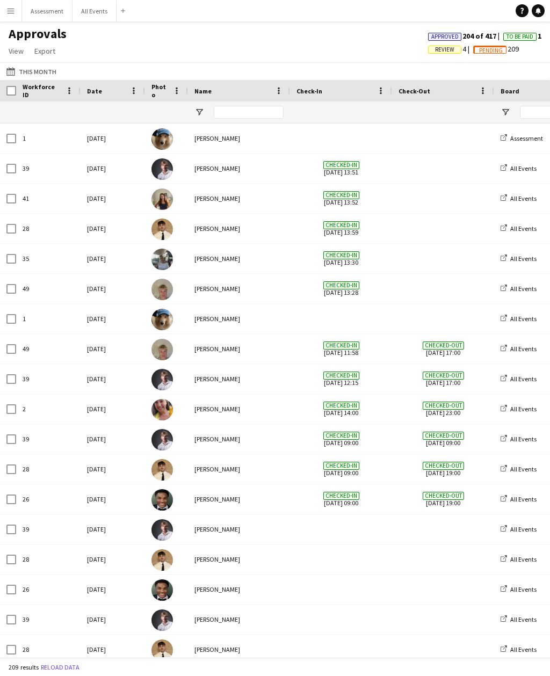
click at [439, 49] on span "Review" at bounding box center [444, 49] width 19 height 7
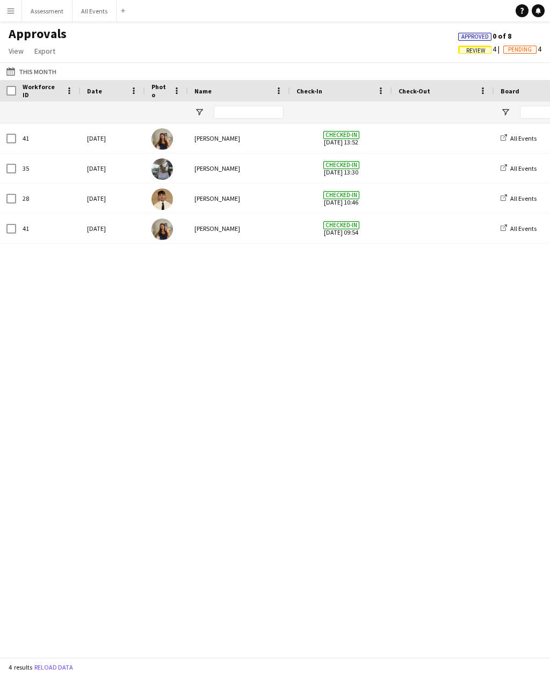
click at [58, 492] on button "Reload data" at bounding box center [53, 668] width 43 height 12
click at [518, 50] on span "Pending" at bounding box center [520, 49] width 24 height 7
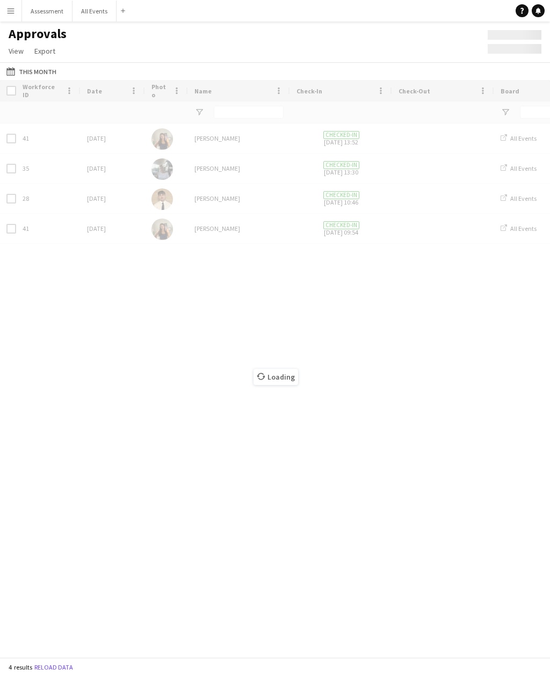
click at [478, 47] on div "Approvals View Customise view Customise filters Reset Filters Reset View Reset …" at bounding box center [275, 44] width 550 height 37
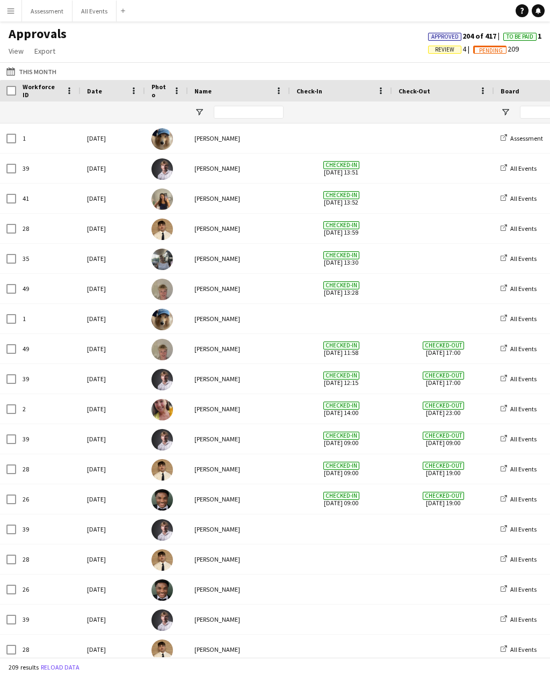
click at [96, 17] on button "All Events Close" at bounding box center [95, 11] width 44 height 21
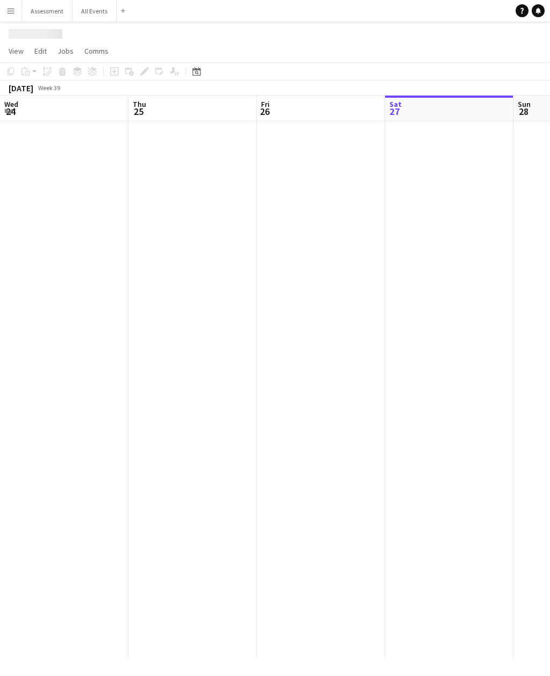
scroll to position [0, 257]
